Goal: Find specific page/section: Find specific page/section

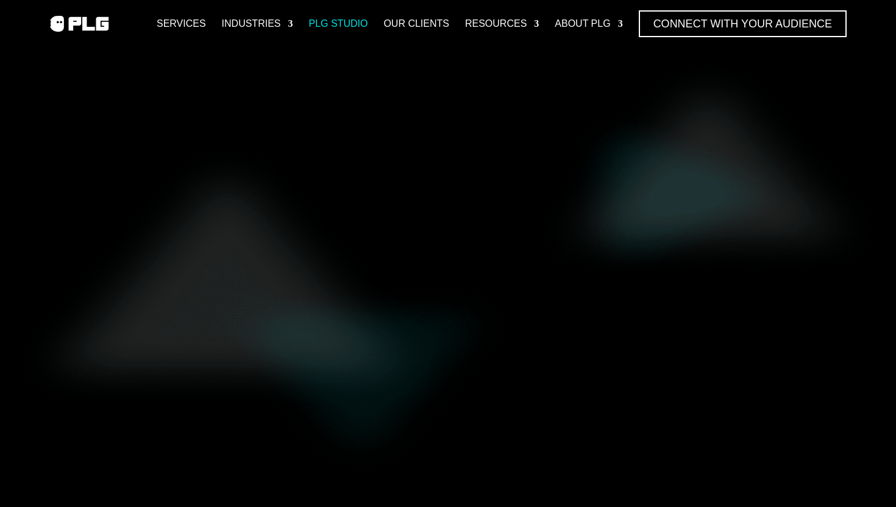
click at [343, 15] on link "PLG Studio" at bounding box center [337, 23] width 59 height 27
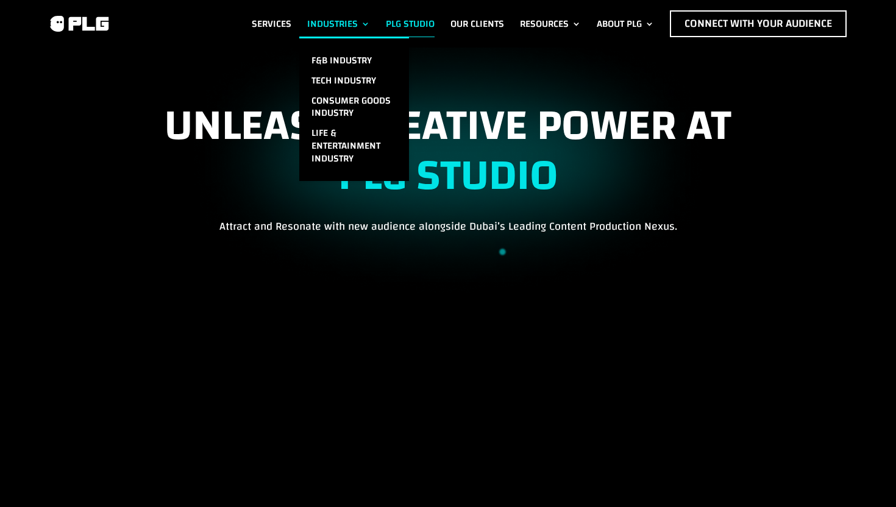
click at [316, 15] on link "Industries" at bounding box center [338, 23] width 63 height 27
click at [333, 79] on link "Tech Industry" at bounding box center [354, 81] width 110 height 20
click at [333, 99] on link "Consumer Goods Industry" at bounding box center [354, 107] width 110 height 33
